Goal: Communication & Community: Share content

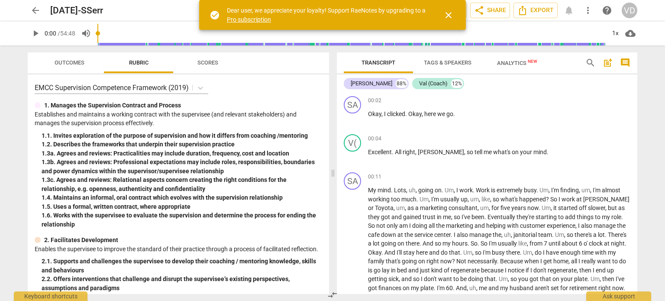
drag, startPoint x: 448, startPoint y: 17, endPoint x: 456, endPoint y: 17, distance: 7.8
click at [449, 17] on span "close" at bounding box center [448, 15] width 10 height 10
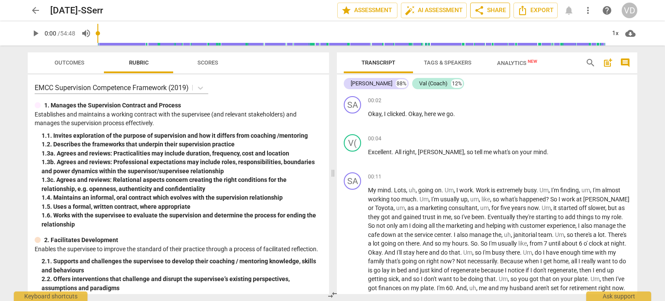
click at [488, 11] on span "share Share" at bounding box center [490, 10] width 32 height 10
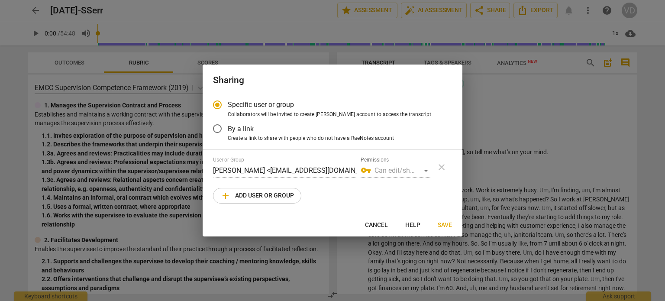
click at [263, 196] on span "add Add user or group" at bounding box center [257, 195] width 74 height 10
radio input "false"
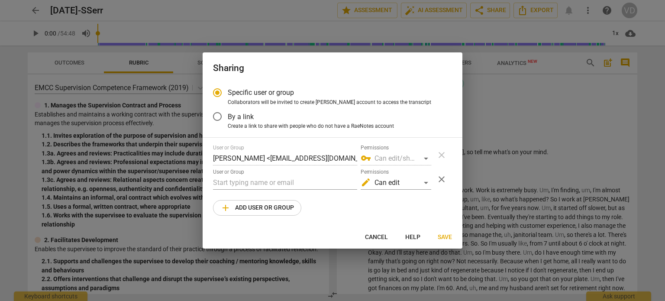
drag, startPoint x: 218, startPoint y: 116, endPoint x: 218, endPoint y: 135, distance: 19.0
click at [218, 116] on input "By a link" at bounding box center [217, 116] width 21 height 21
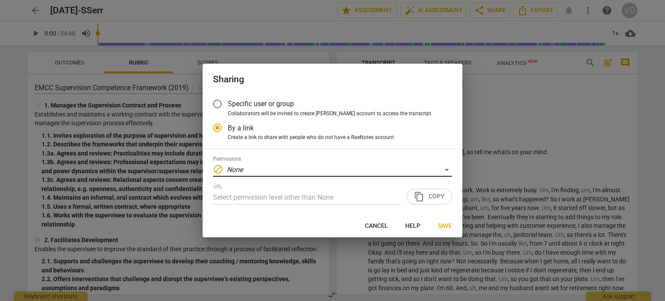
click at [244, 162] on div "Permissions block None" at bounding box center [332, 166] width 239 height 21
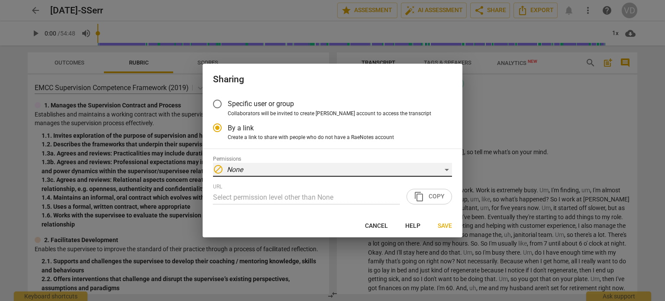
click at [444, 167] on div "block None" at bounding box center [332, 170] width 239 height 14
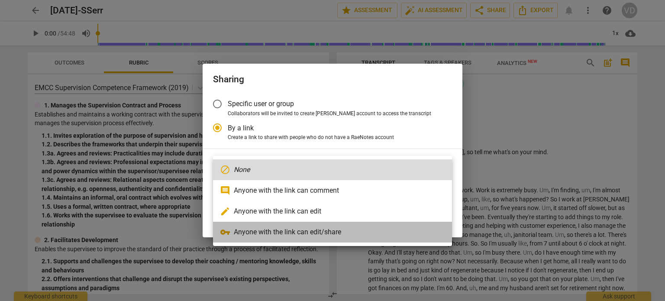
click at [318, 231] on li "vpn_key Anyone with the link can edit/share" at bounding box center [332, 232] width 239 height 21
radio input "false"
type input "[URL][DOMAIN_NAME]"
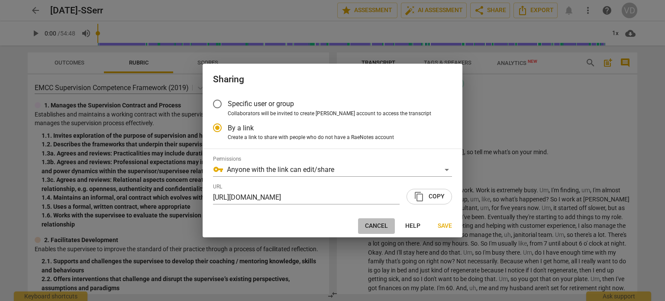
click at [376, 223] on span "Cancel" at bounding box center [376, 226] width 23 height 9
radio input "false"
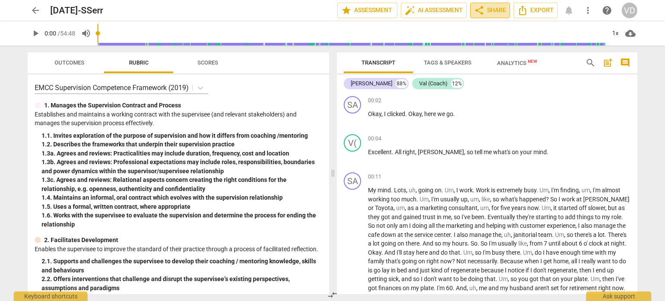
click at [485, 10] on span "share Share" at bounding box center [490, 10] width 32 height 10
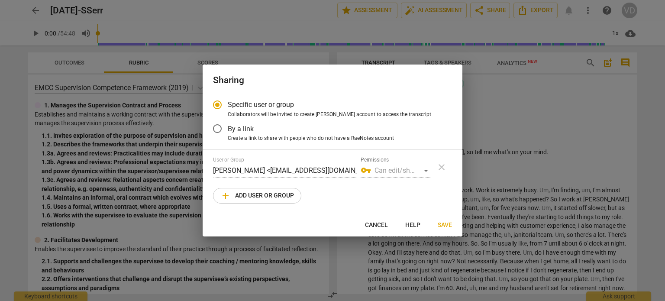
click at [277, 195] on span "add Add user or group" at bounding box center [257, 195] width 74 height 10
radio input "false"
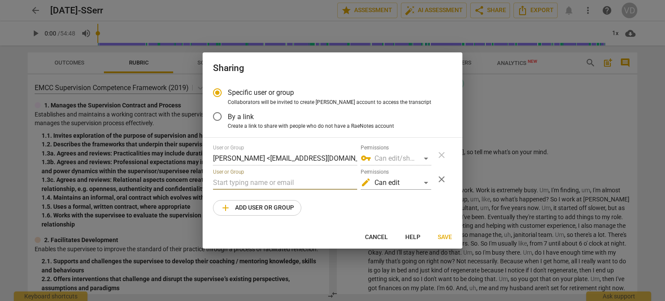
click at [258, 185] on input "text" at bounding box center [285, 183] width 144 height 14
click at [261, 180] on input "text" at bounding box center [285, 183] width 144 height 14
paste input "[PERSON_NAME][EMAIL_ADDRESS][DOMAIN_NAME]"
type input "[PERSON_NAME][EMAIL_ADDRESS][DOMAIN_NAME]"
click at [396, 201] on div "User or Group [PERSON_NAME] <[EMAIL_ADDRESS][DOMAIN_NAME]> Permissions vpn_key …" at bounding box center [332, 180] width 239 height 71
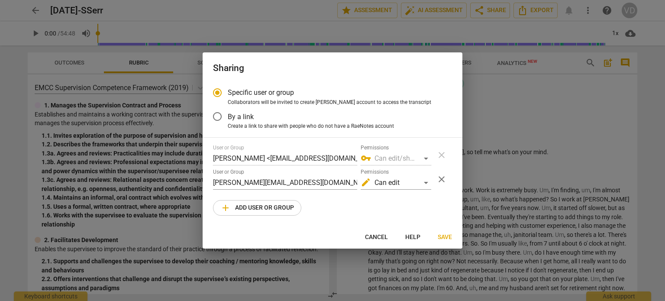
click at [449, 238] on span "Save" at bounding box center [444, 237] width 14 height 9
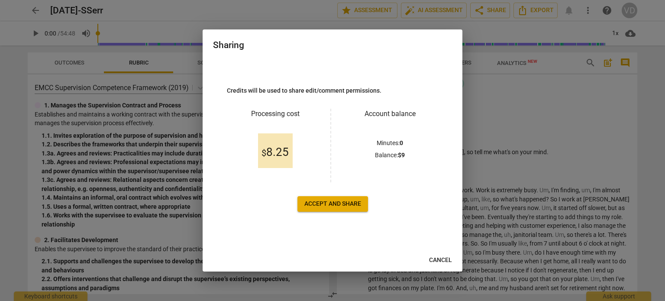
click at [339, 206] on span "Accept and share" at bounding box center [332, 203] width 57 height 9
